Goal: Register for event/course

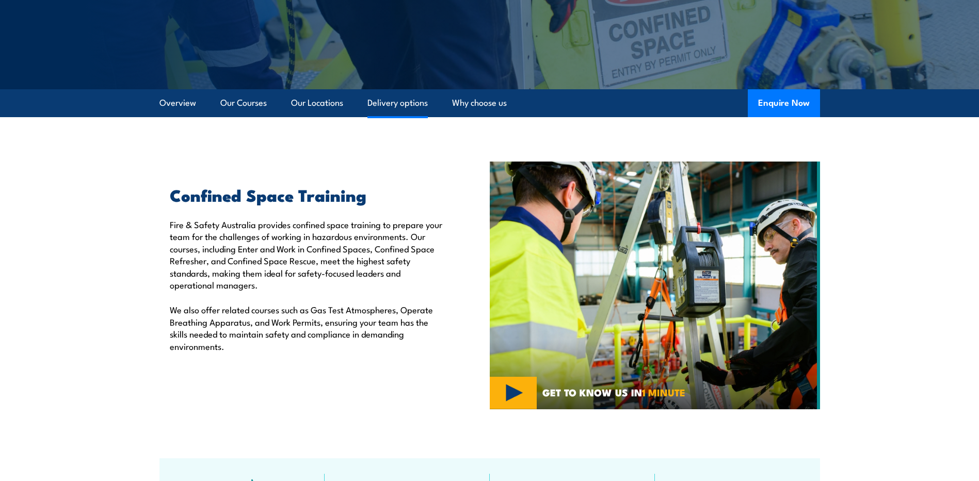
click at [398, 101] on link "Delivery options" at bounding box center [397, 102] width 60 height 27
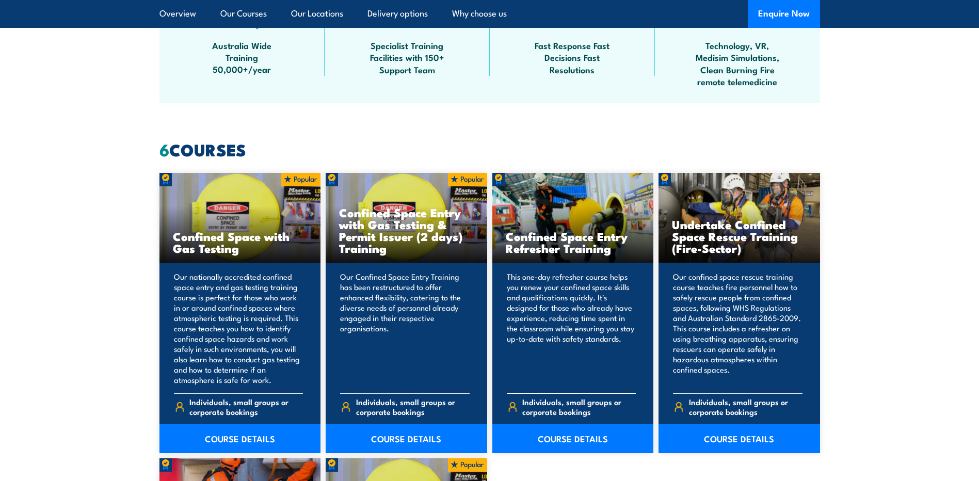
scroll to position [702, 0]
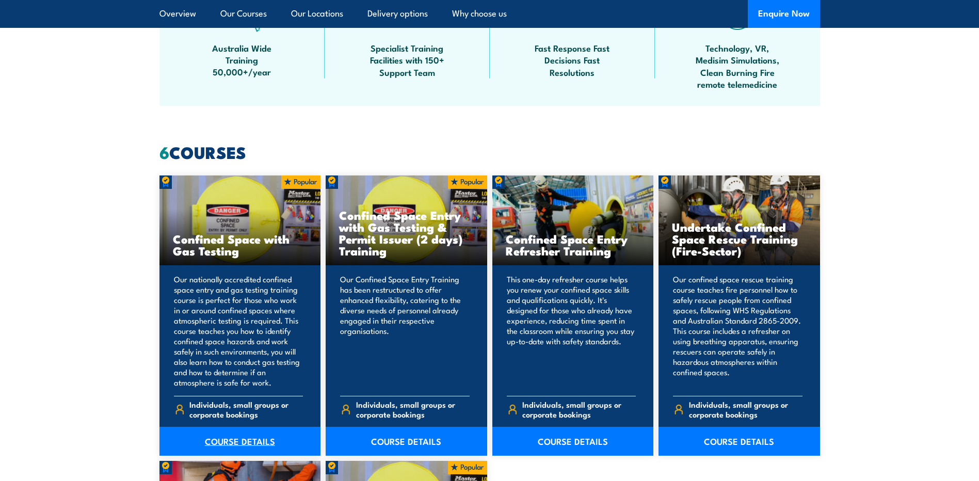
click at [256, 433] on link "COURSE DETAILS" at bounding box center [239, 441] width 161 height 29
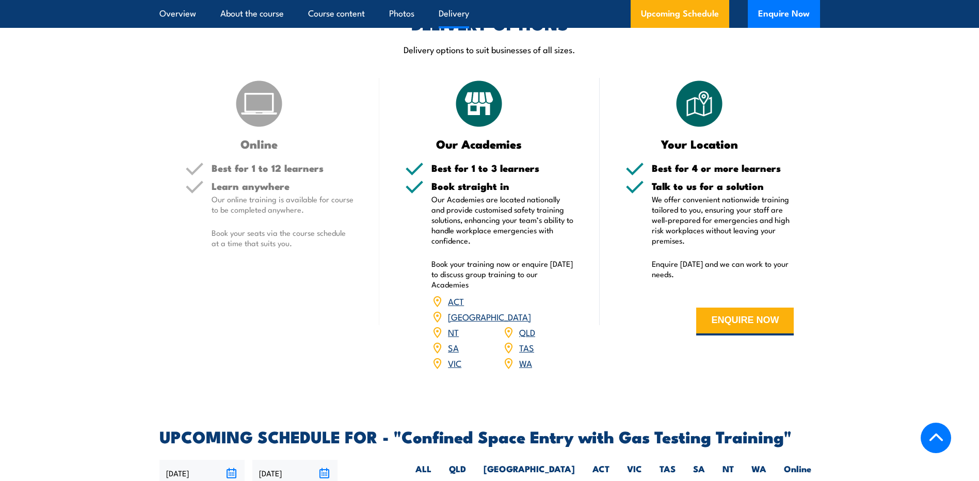
scroll to position [1531, 0]
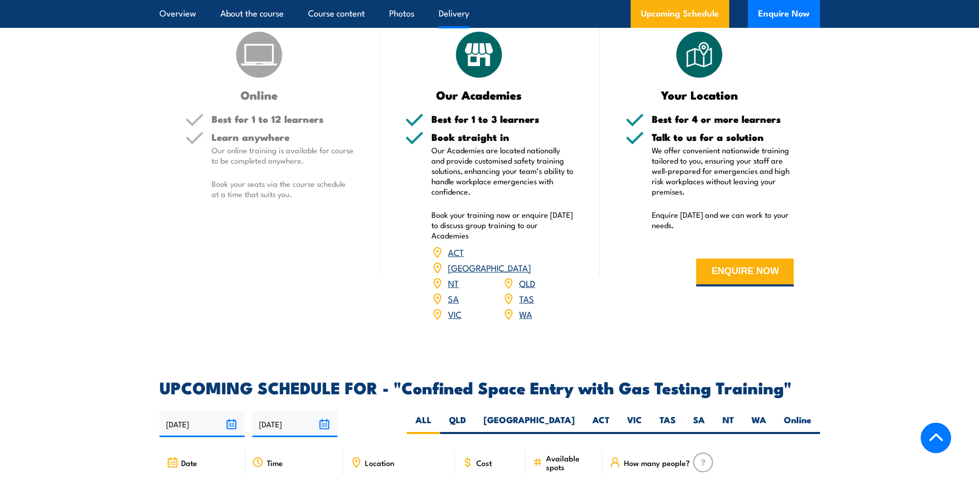
click at [735, 180] on p "We offer convenient nationwide training tailored to you, ensuring your staff ar…" at bounding box center [723, 171] width 142 height 52
click at [772, 272] on button "ENQUIRE NOW" at bounding box center [745, 272] width 98 height 28
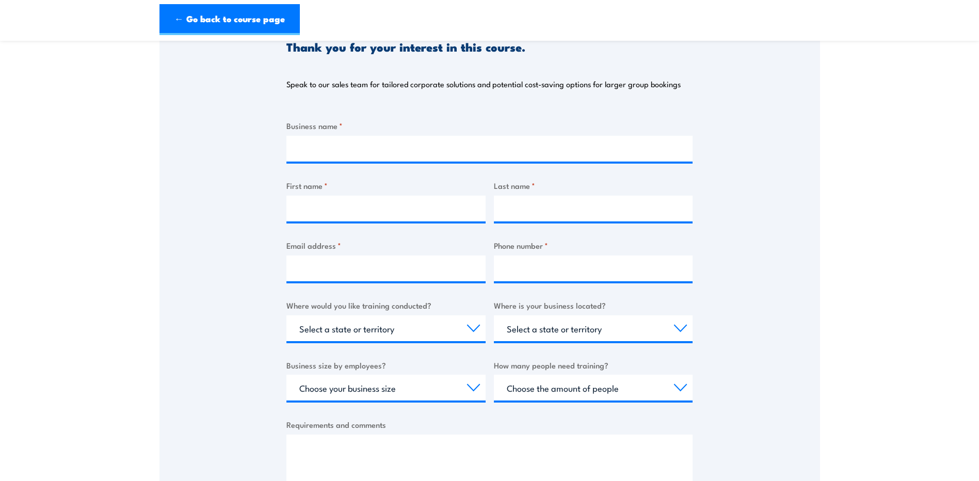
scroll to position [103, 0]
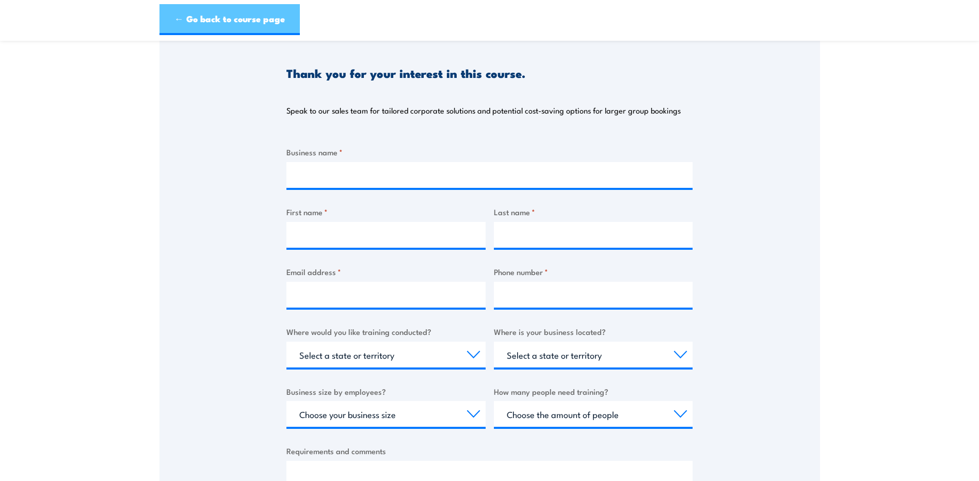
drag, startPoint x: 173, startPoint y: 9, endPoint x: 241, endPoint y: 30, distance: 71.3
click at [173, 9] on link "← Go back to course page" at bounding box center [229, 19] width 140 height 31
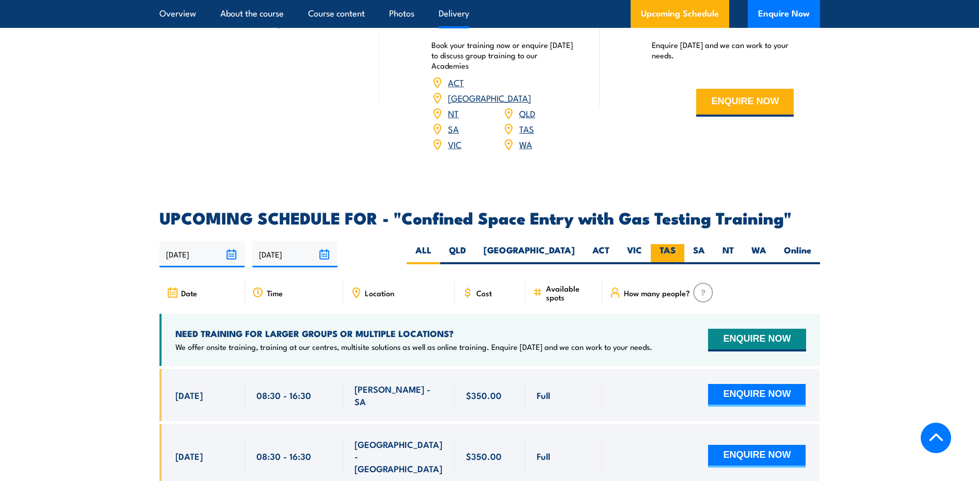
scroll to position [1703, 0]
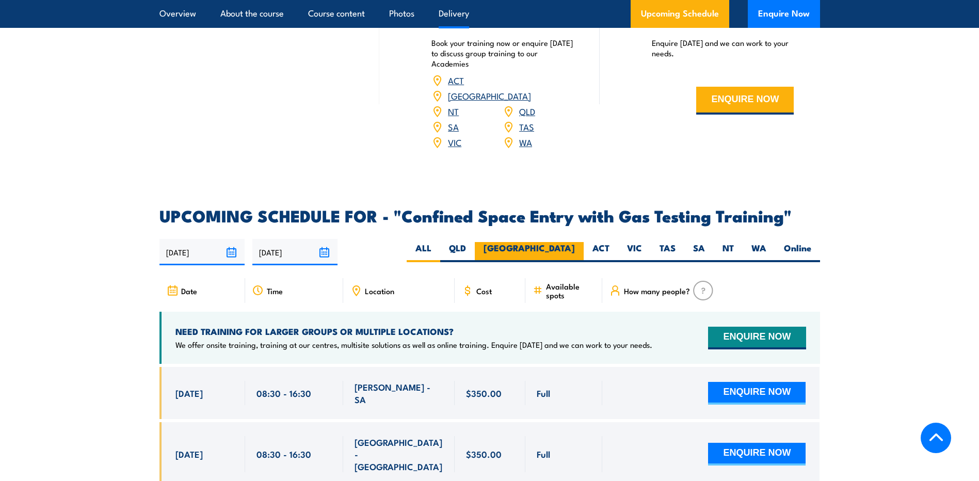
click at [576, 249] on label "[GEOGRAPHIC_DATA]" at bounding box center [529, 252] width 109 height 20
click at [576, 249] on input "[GEOGRAPHIC_DATA]" at bounding box center [578, 245] width 7 height 7
radio input "true"
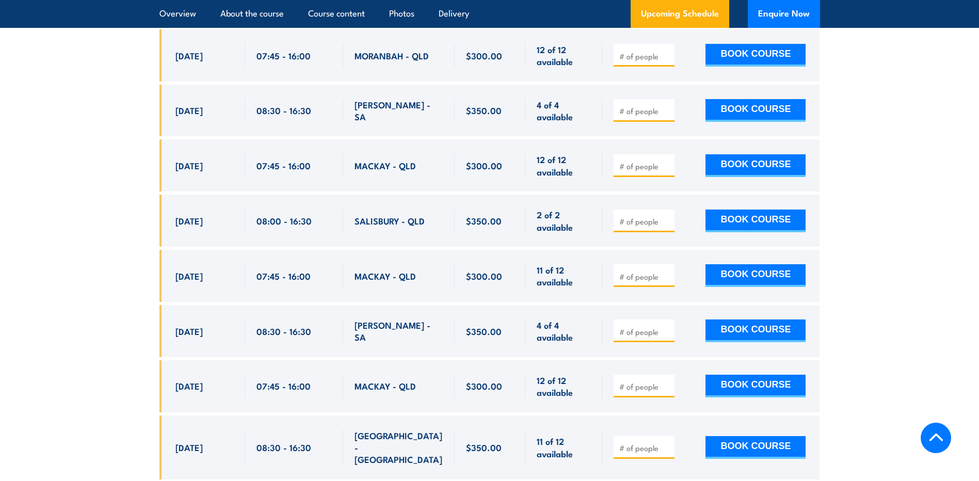
scroll to position [2373, 0]
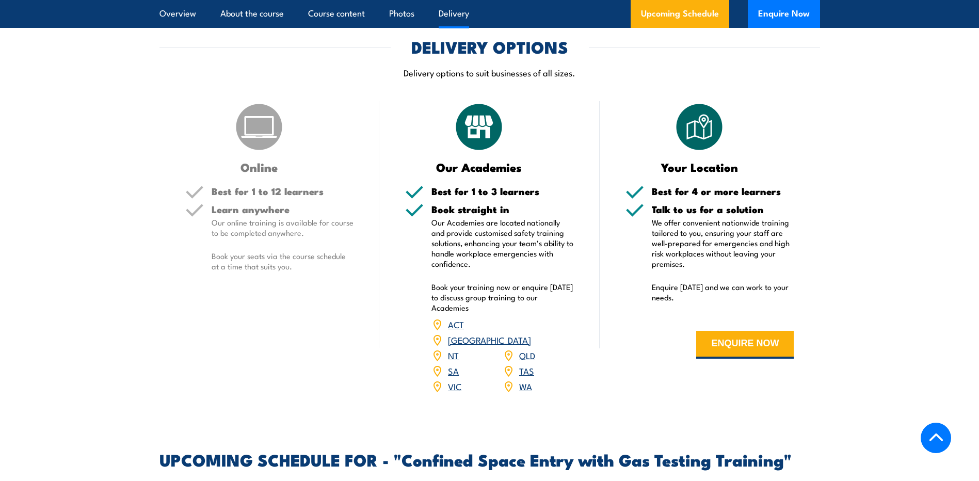
scroll to position [1546, 0]
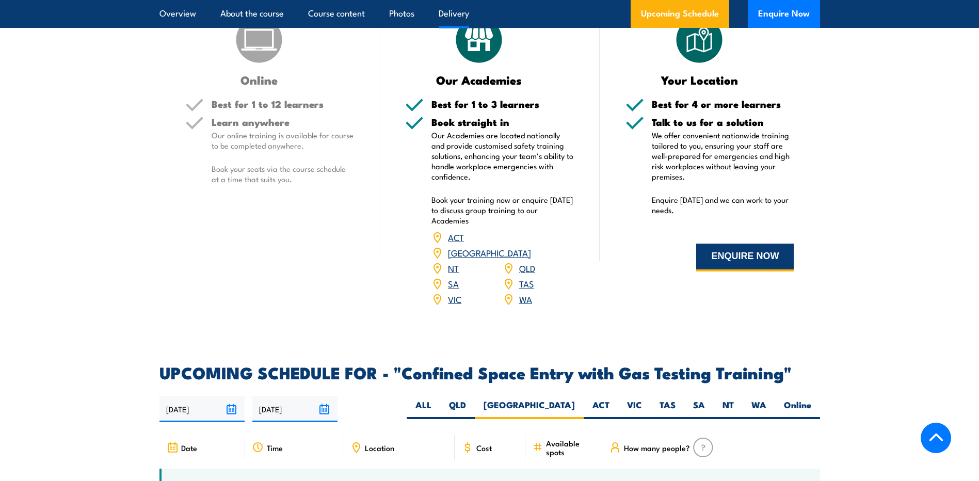
click at [744, 264] on button "ENQUIRE NOW" at bounding box center [745, 258] width 98 height 28
